Goal: Information Seeking & Learning: Learn about a topic

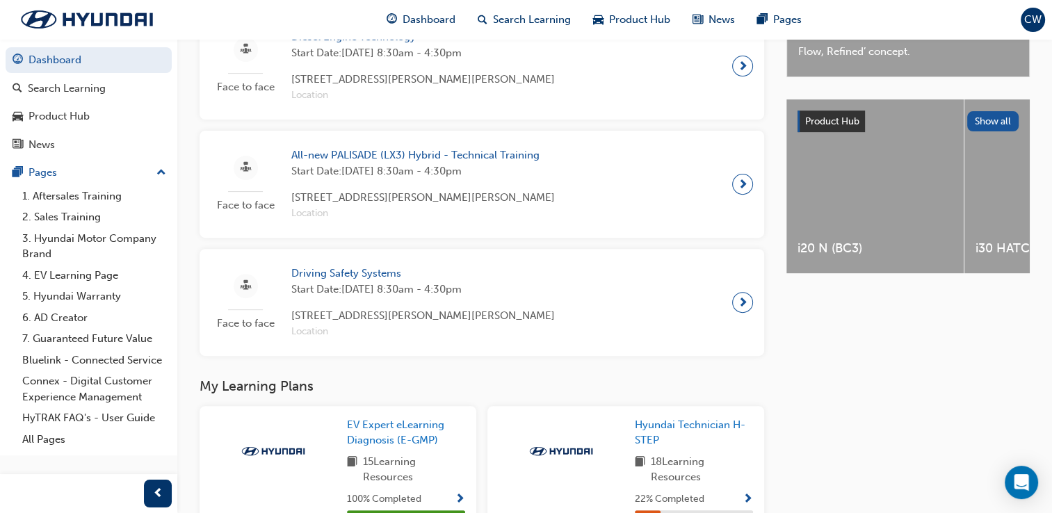
scroll to position [454, 0]
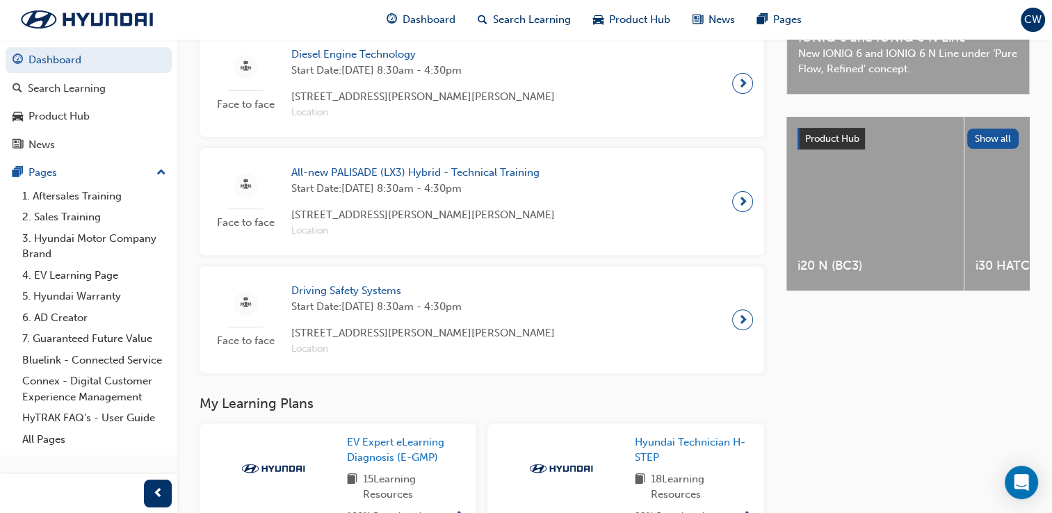
click at [1046, 248] on div "Upcoming Sessions Face to face Gasoline Engine Technology Start Date: [DATE] 8:…" at bounding box center [614, 346] width 875 height 923
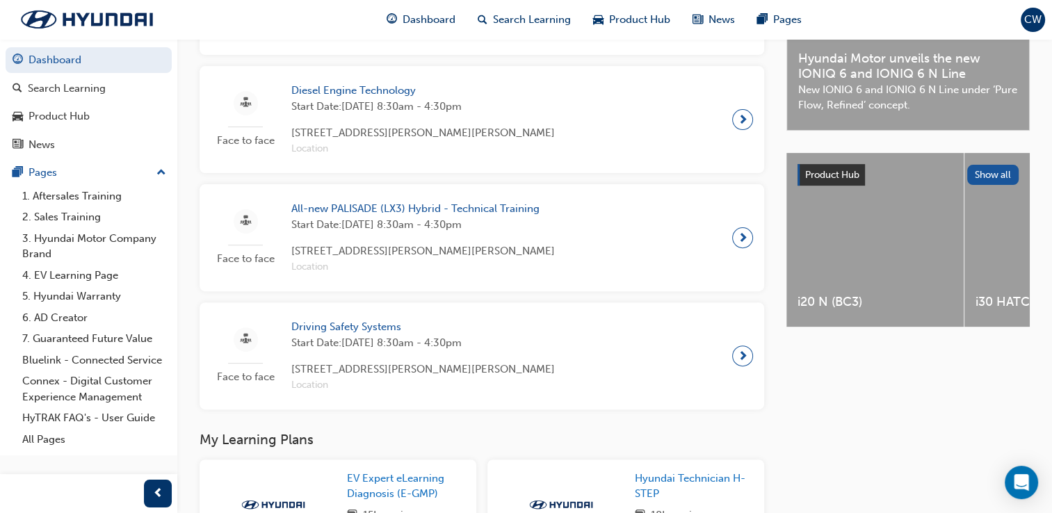
scroll to position [429, 0]
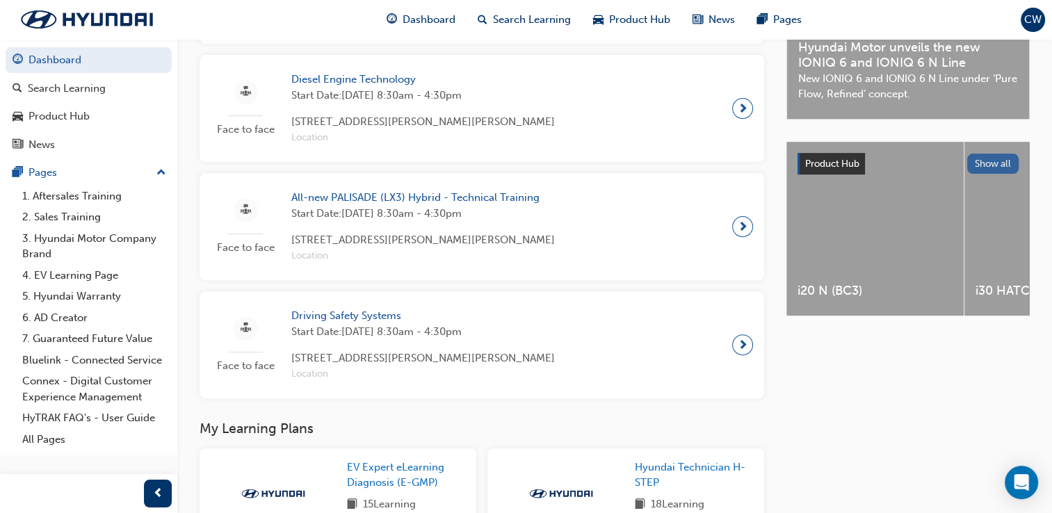
click at [998, 165] on button "Show all" at bounding box center [993, 164] width 52 height 20
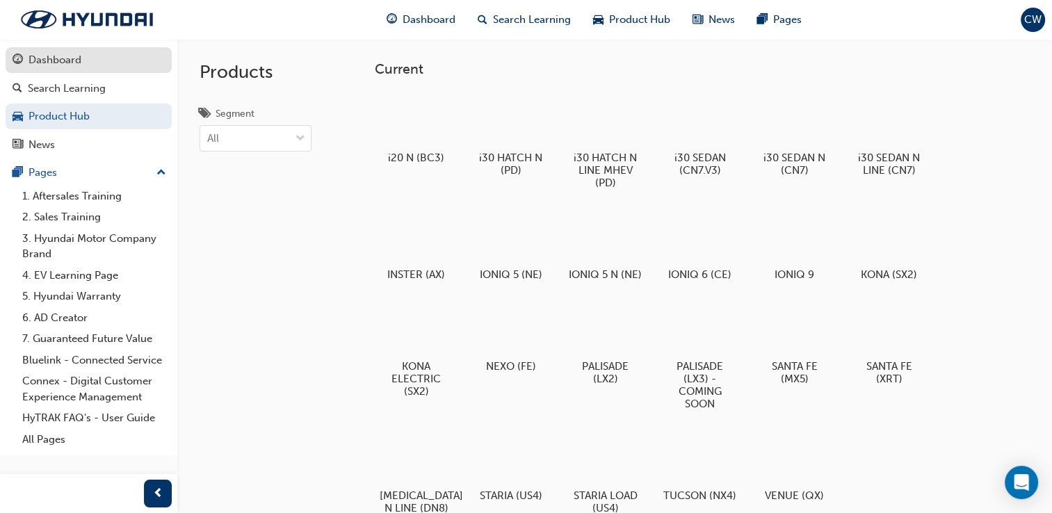
click at [41, 65] on div "Dashboard" at bounding box center [55, 60] width 53 height 16
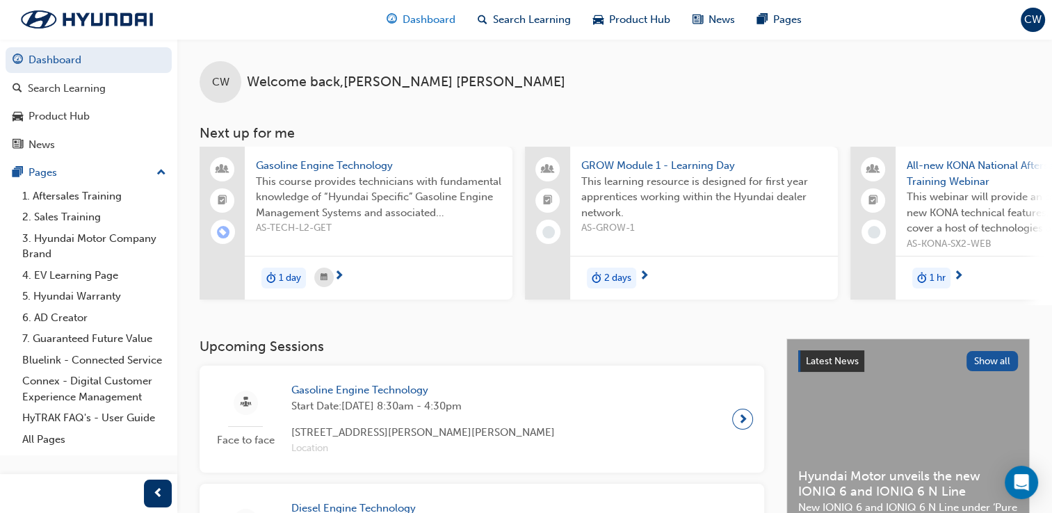
click at [412, 29] on div "Dashboard" at bounding box center [420, 20] width 91 height 29
click at [620, 13] on span "Product Hub" at bounding box center [639, 20] width 61 height 16
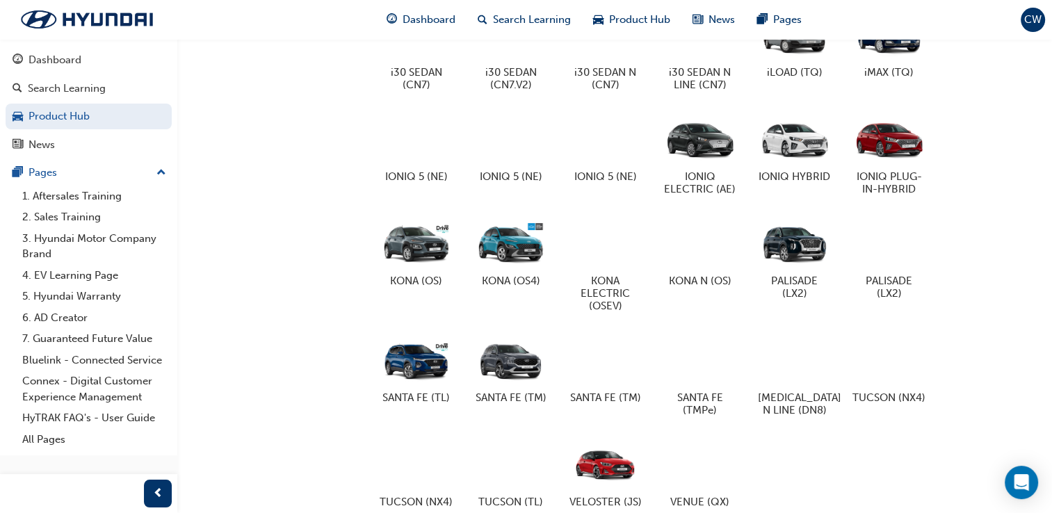
scroll to position [701, 0]
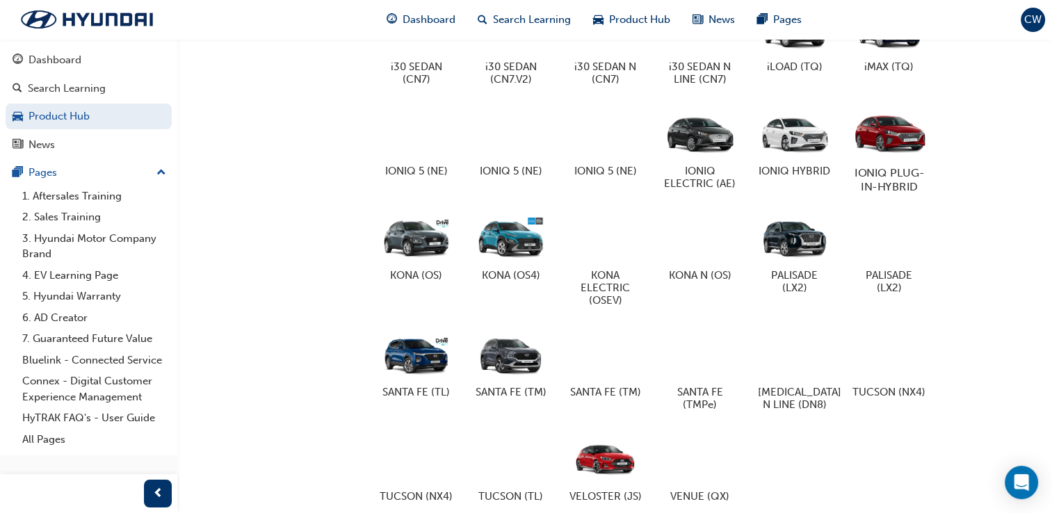
click at [875, 160] on div at bounding box center [888, 132] width 77 height 55
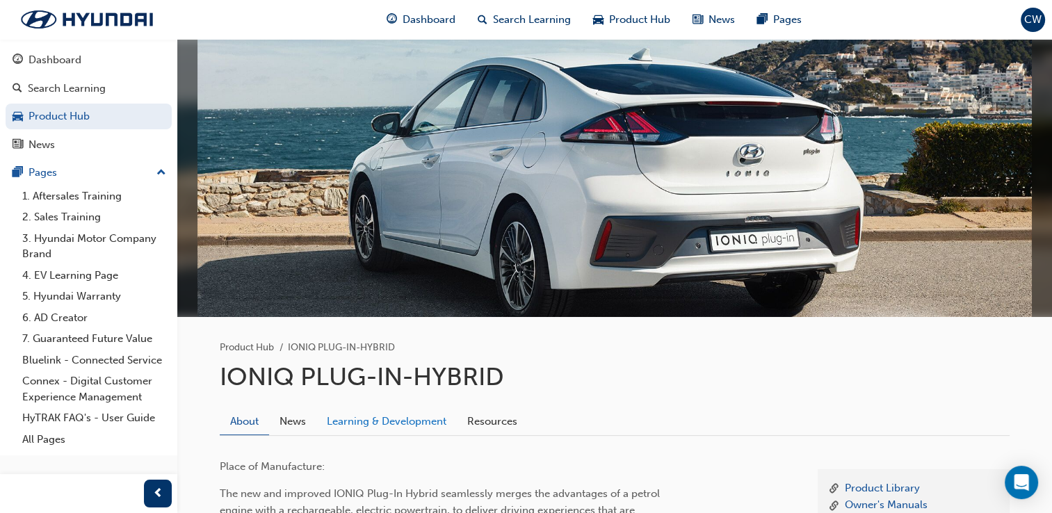
click at [420, 425] on link "Learning & Development" at bounding box center [386, 421] width 140 height 26
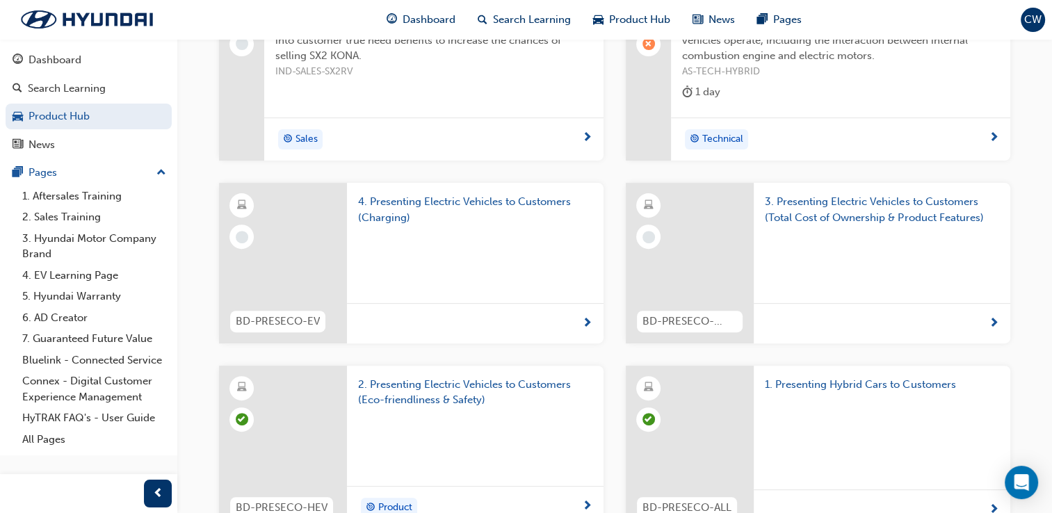
scroll to position [485, 0]
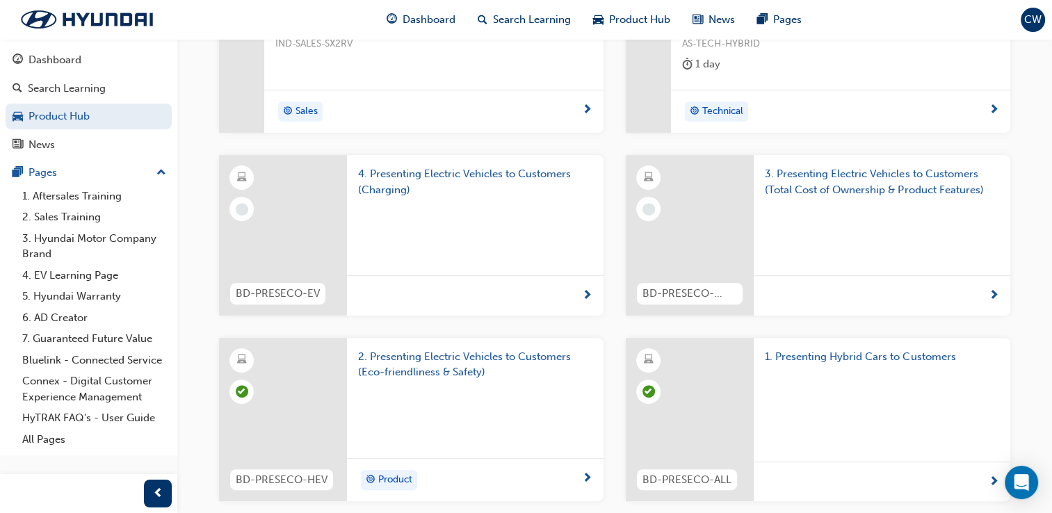
click at [802, 184] on span "3. Presenting Electric Vehicles to Customers (Total Cost of Ownership & Product…" at bounding box center [882, 181] width 234 height 31
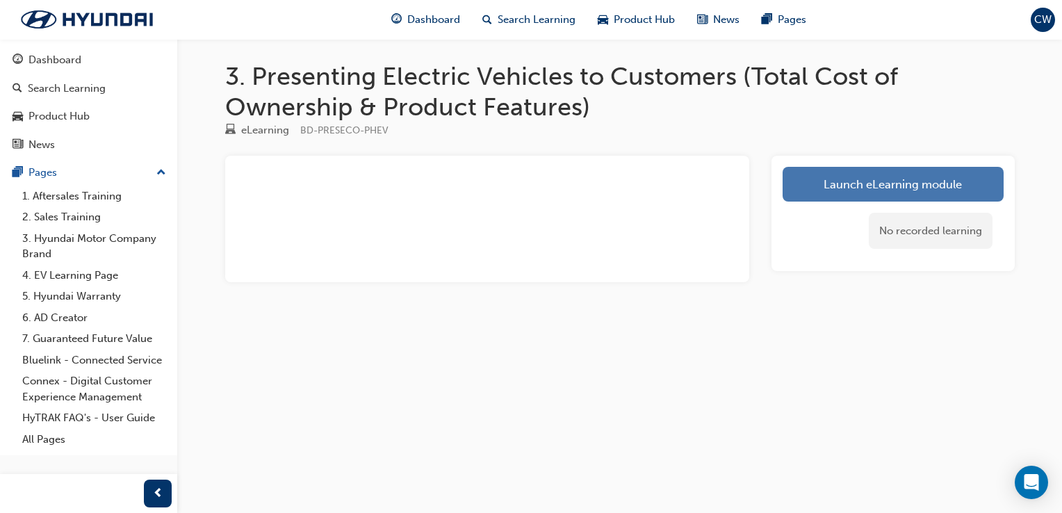
click at [816, 181] on link "Launch eLearning module" at bounding box center [893, 184] width 221 height 35
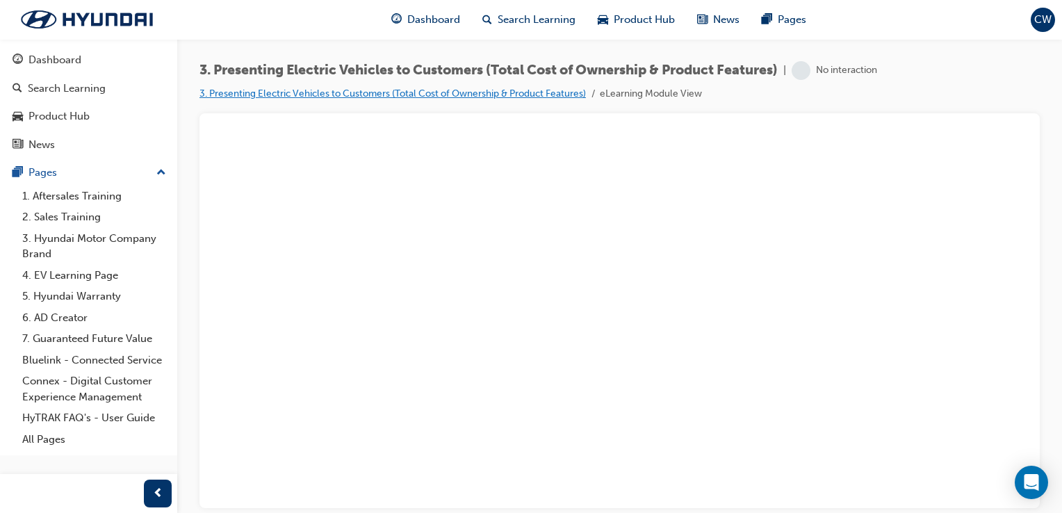
click at [540, 89] on link "3. Presenting Electric Vehicles to Customers (Total Cost of Ownership & Product…" at bounding box center [393, 94] width 387 height 12
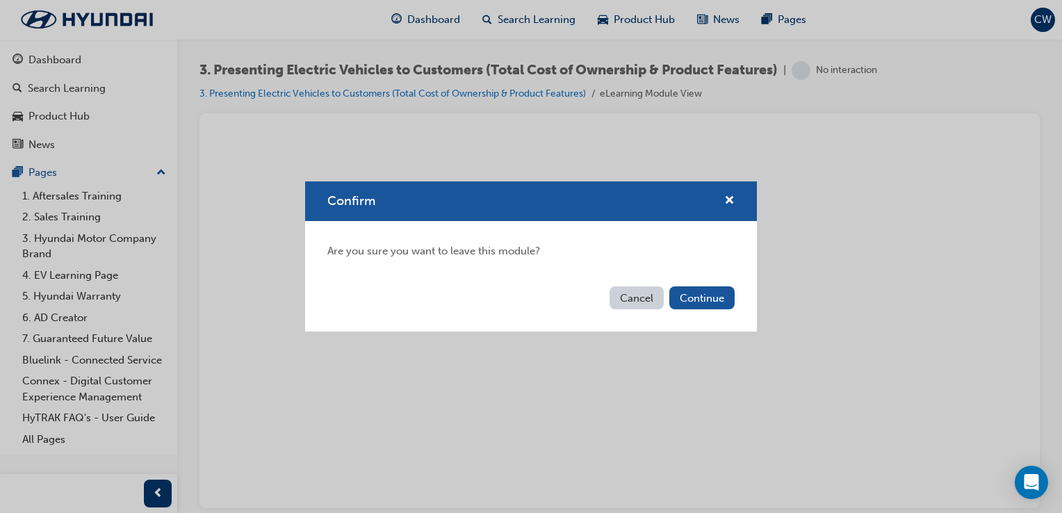
click at [730, 315] on div "Cancel Continue" at bounding box center [531, 306] width 452 height 51
click at [718, 307] on button "Continue" at bounding box center [702, 297] width 65 height 23
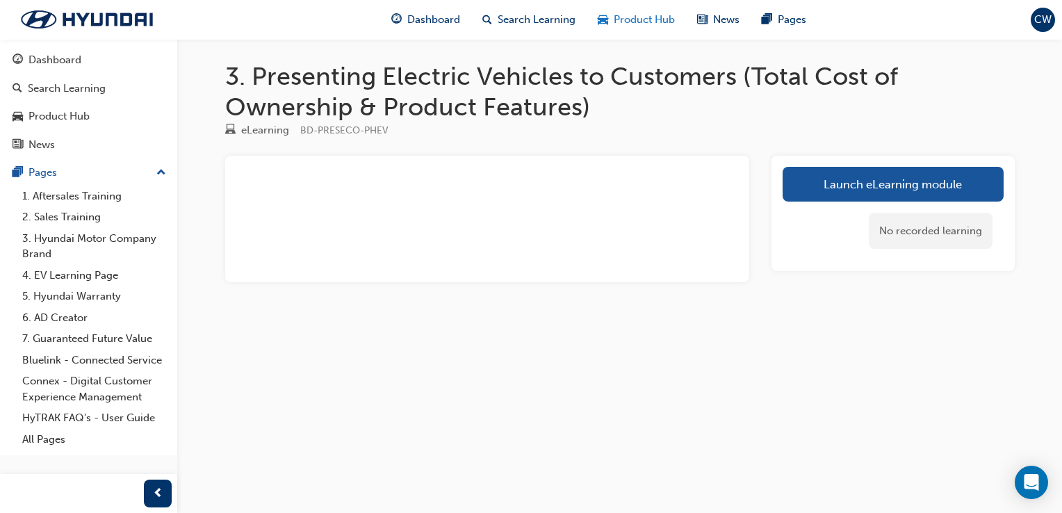
click at [627, 23] on span "Product Hub" at bounding box center [644, 20] width 61 height 16
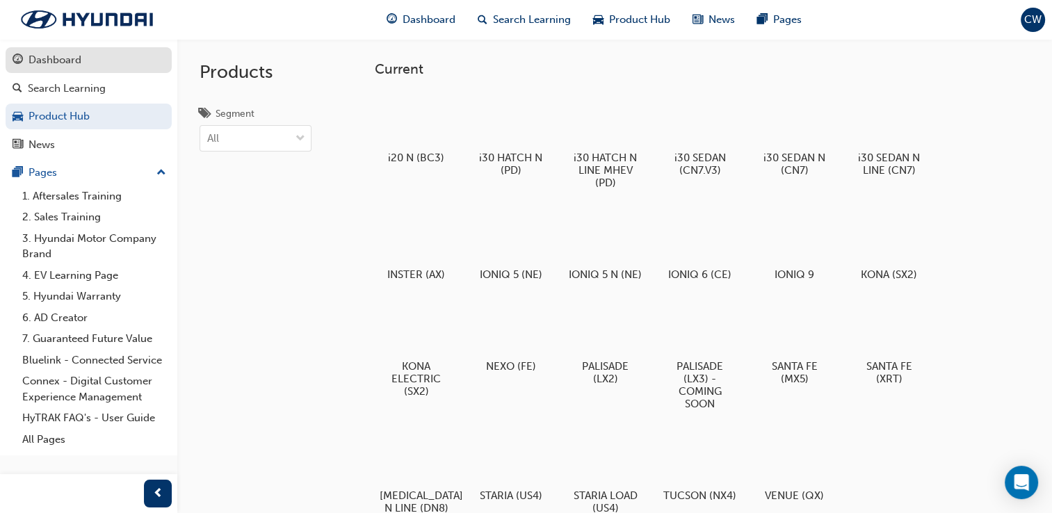
click at [70, 67] on div "Dashboard" at bounding box center [55, 60] width 53 height 16
